Goal: Information Seeking & Learning: Check status

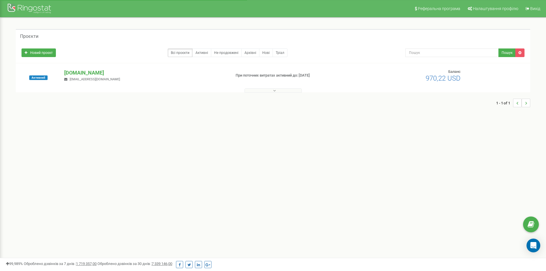
click at [287, 91] on button at bounding box center [272, 90] width 57 height 4
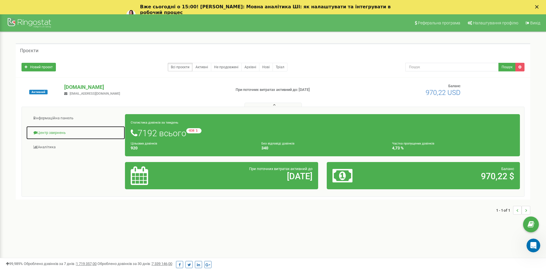
click at [64, 131] on link "Центр звернень" at bounding box center [75, 133] width 99 height 14
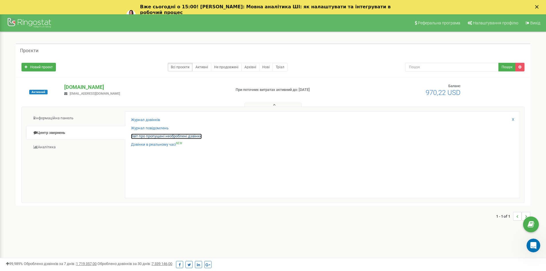
click at [175, 137] on link "Звіт про пропущені необроблені дзвінки" at bounding box center [166, 135] width 71 height 5
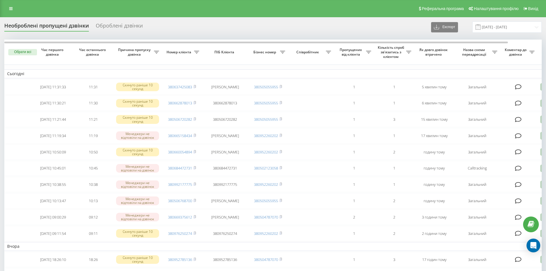
click at [11, 9] on icon at bounding box center [10, 9] width 3 height 4
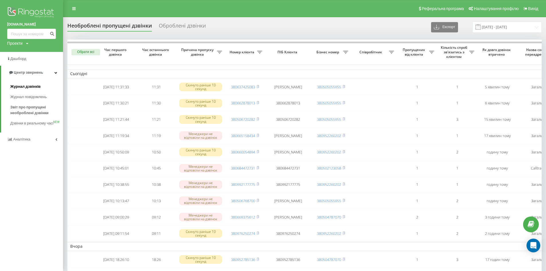
click at [26, 86] on span "Журнал дзвінків" at bounding box center [25, 87] width 30 height 6
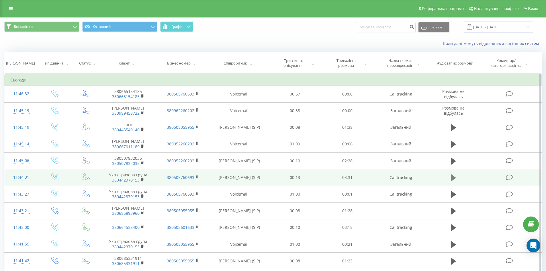
click at [451, 177] on icon at bounding box center [453, 178] width 5 height 8
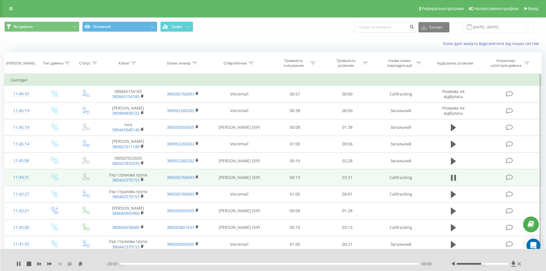
click at [351, 265] on div "- 00:01 00:00 00:00" at bounding box center [271, 264] width 331 height 6
click at [352, 264] on div "00:00" at bounding box center [270, 264] width 298 height 2
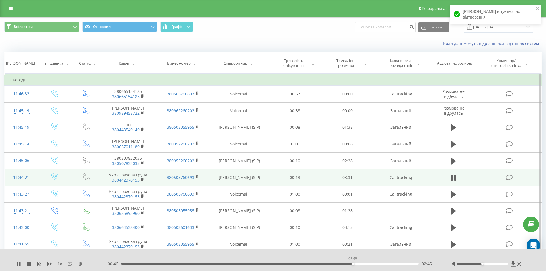
click at [352, 264] on div "02:45" at bounding box center [270, 264] width 298 height 2
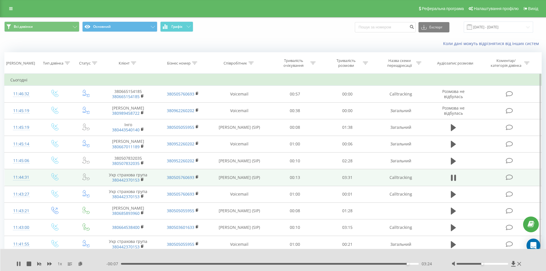
drag, startPoint x: 18, startPoint y: 263, endPoint x: 15, endPoint y: 256, distance: 8.0
click at [18, 263] on icon at bounding box center [18, 263] width 5 height 5
click at [390, 29] on input at bounding box center [385, 27] width 61 height 10
paste input "380664538400"
type input "380664538400"
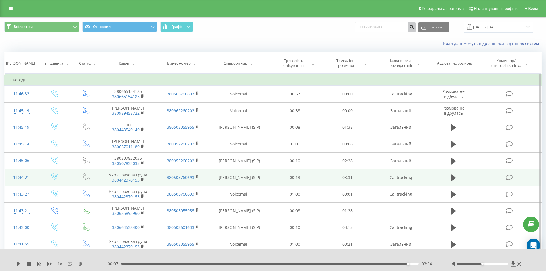
click at [414, 26] on icon "submit" at bounding box center [411, 25] width 5 height 3
